Goal: Go to known website: Access a specific website the user already knows

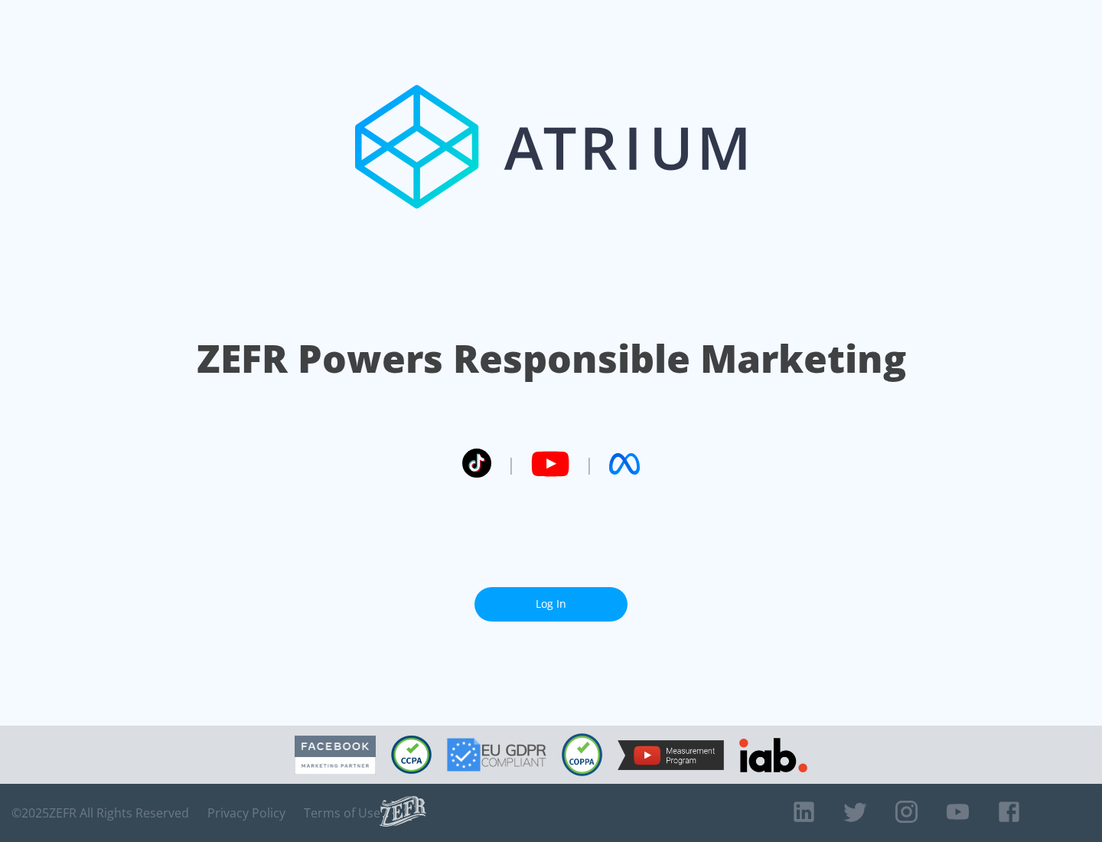
click at [551, 604] on link "Log In" at bounding box center [551, 604] width 153 height 34
